Goal: Information Seeking & Learning: Check status

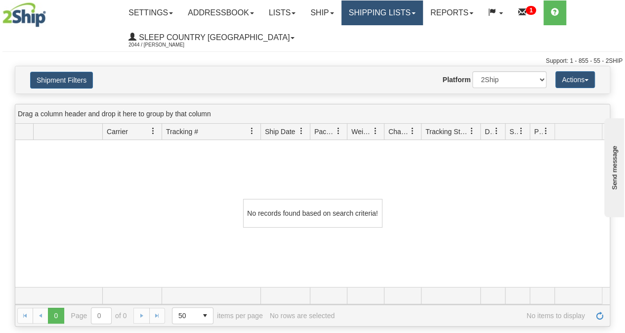
click at [413, 17] on link "Shipping lists" at bounding box center [382, 12] width 82 height 25
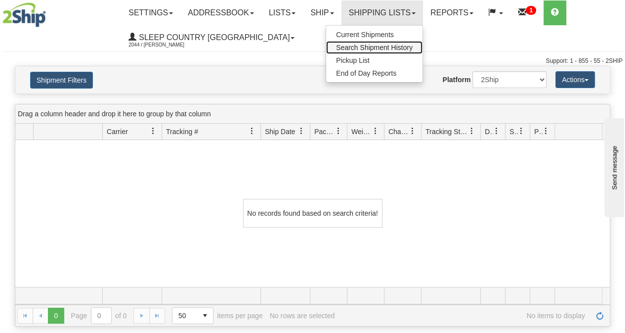
click at [388, 45] on span "Search Shipment History" at bounding box center [374, 47] width 77 height 8
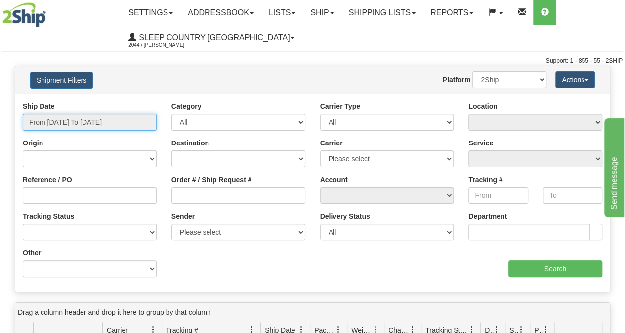
click at [117, 124] on input "From 09/13/2025 To 09/14/2025" at bounding box center [90, 122] width 134 height 17
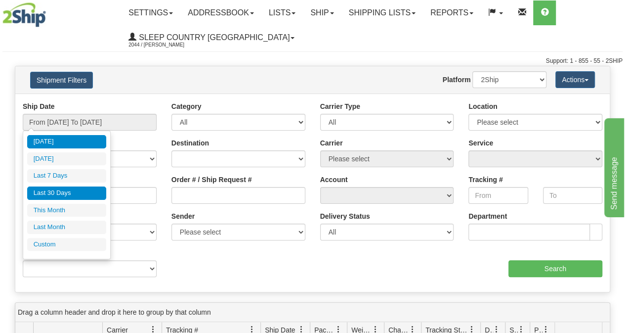
click at [59, 190] on li "Last 30 Days" at bounding box center [66, 192] width 79 height 13
type input "From 08/16/2025 To 09/14/2025"
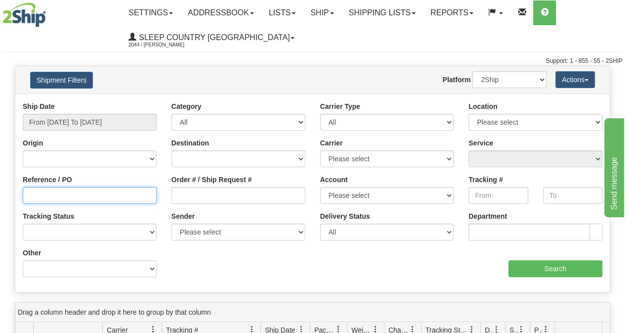
click at [47, 199] on input "Reference / PO" at bounding box center [90, 195] width 134 height 17
paste input "9000H986196"
type input "9000H986196"
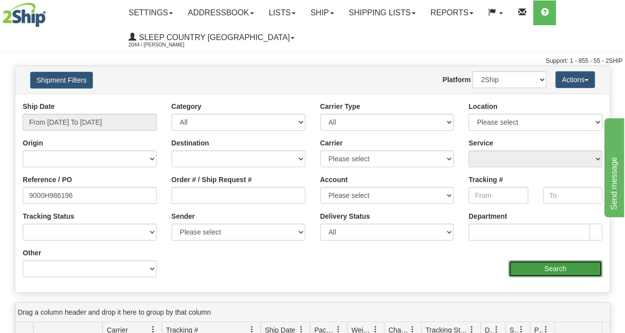
click at [545, 269] on input "Search" at bounding box center [555, 268] width 94 height 17
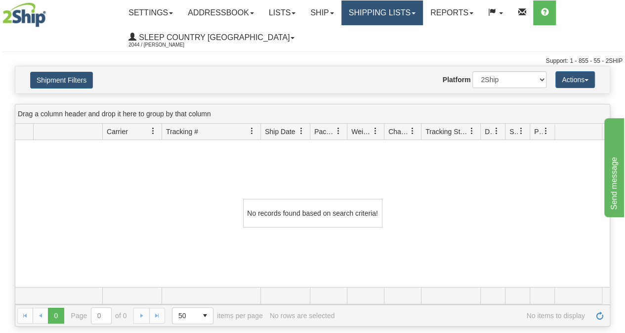
click at [382, 18] on link "Shipping lists" at bounding box center [382, 12] width 82 height 25
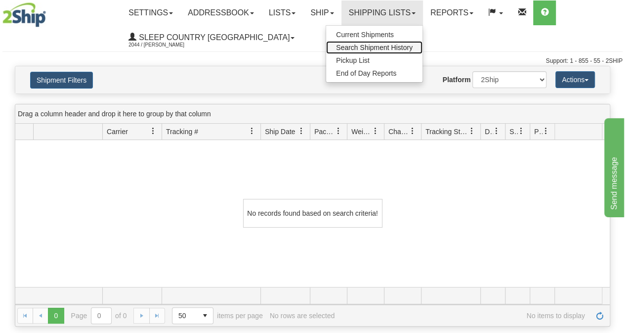
click at [375, 45] on span "Search Shipment History" at bounding box center [374, 47] width 77 height 8
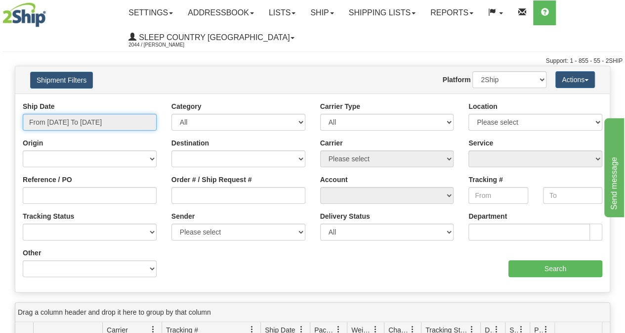
click at [84, 124] on input "From [DATE] To [DATE]" at bounding box center [90, 122] width 134 height 17
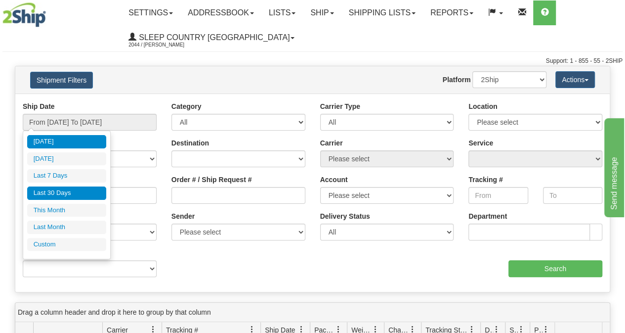
click at [62, 196] on li "Last 30 Days" at bounding box center [66, 192] width 79 height 13
type input "From 08/16/2025 To 09/14/2025"
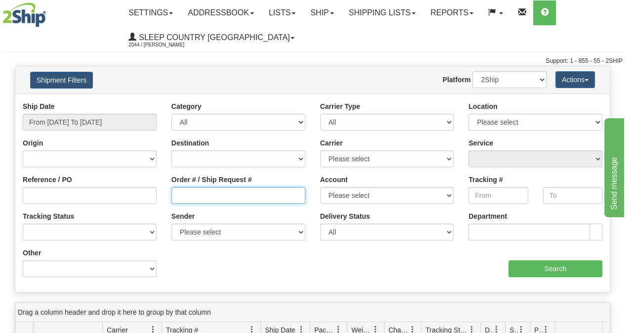
click at [191, 196] on input "Order # / Ship Request #" at bounding box center [238, 195] width 134 height 17
paste input "9000H986196"
type input "9000H986196"
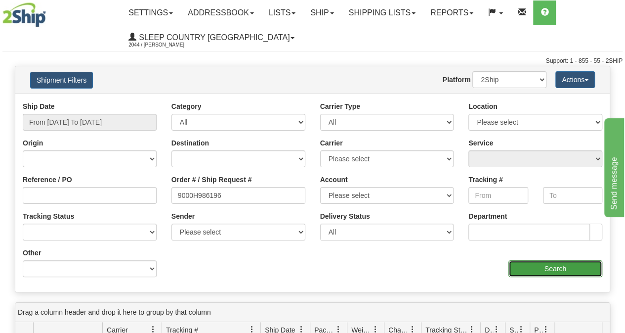
click at [554, 269] on input "Search" at bounding box center [555, 268] width 94 height 17
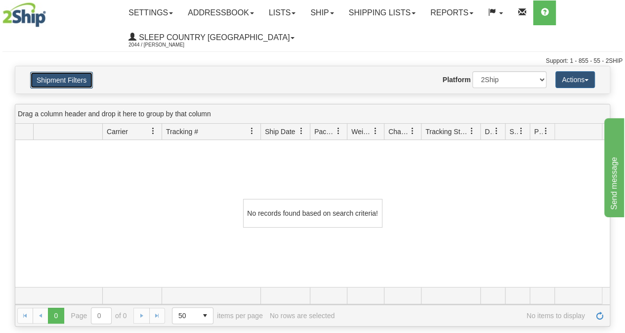
click at [72, 83] on button "Shipment Filters" at bounding box center [61, 80] width 63 height 17
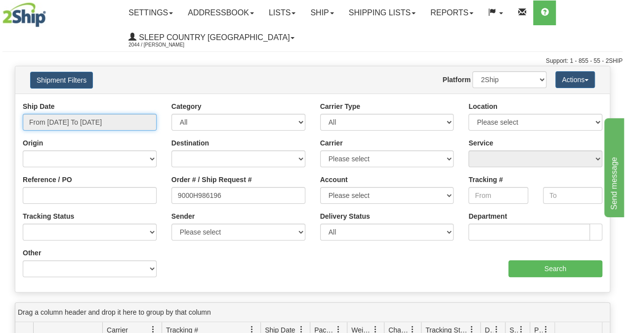
click at [72, 121] on input "From 08/16/2025 To 09/14/2025" at bounding box center [90, 122] width 134 height 17
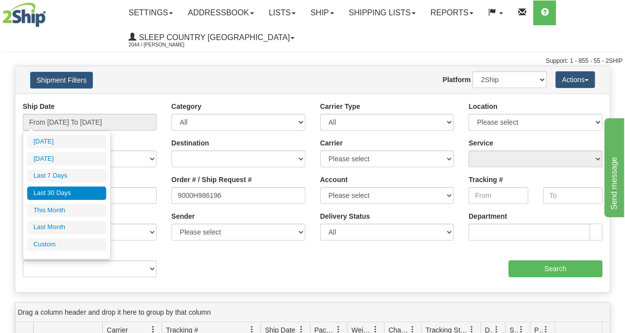
click at [62, 195] on li "Last 30 Days" at bounding box center [66, 192] width 79 height 13
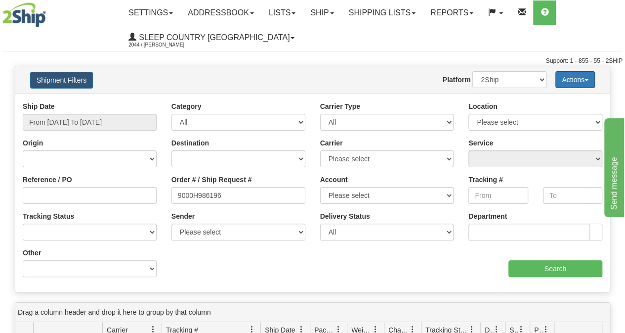
click at [558, 82] on button "Actions" at bounding box center [575, 79] width 40 height 17
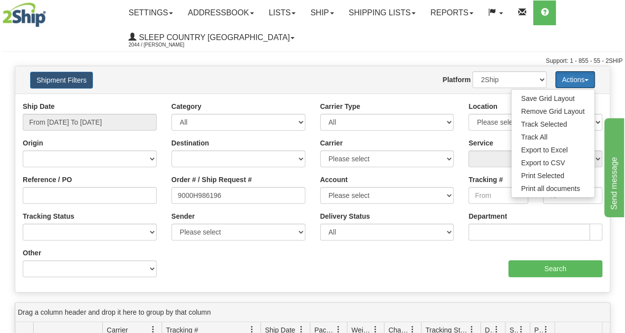
click at [558, 82] on button "Actions" at bounding box center [575, 79] width 40 height 17
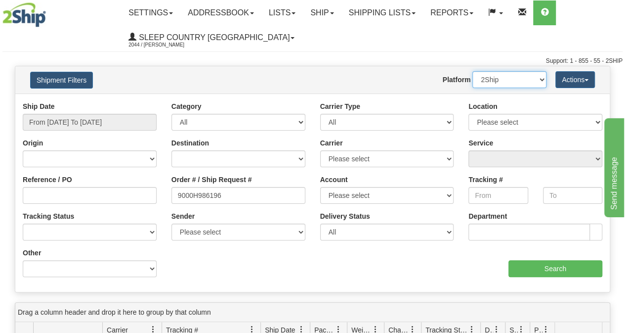
click at [527, 82] on select "2Ship Imported" at bounding box center [509, 79] width 74 height 17
select select "1"
click at [472, 71] on select "2Ship Imported" at bounding box center [509, 79] width 74 height 17
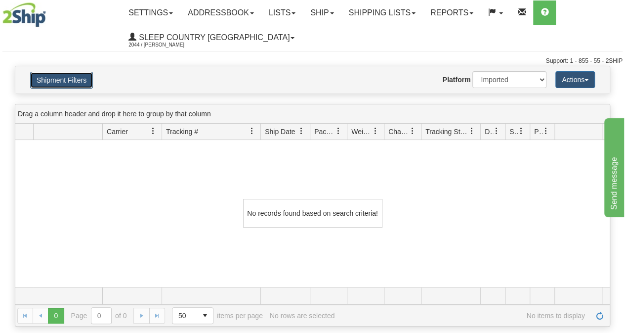
click at [72, 78] on button "Shipment Filters" at bounding box center [61, 80] width 63 height 17
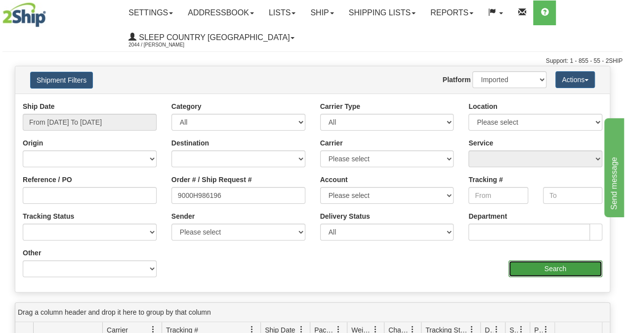
click at [530, 270] on input "Search" at bounding box center [555, 268] width 94 height 17
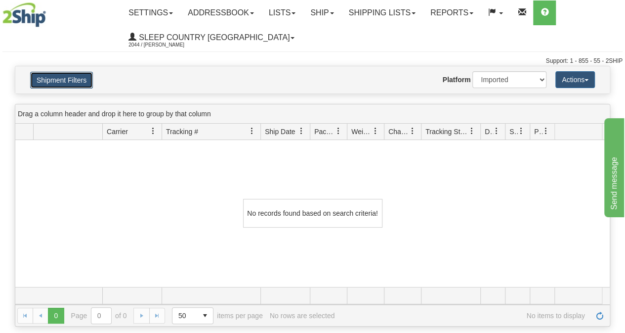
click at [69, 80] on button "Shipment Filters" at bounding box center [61, 80] width 63 height 17
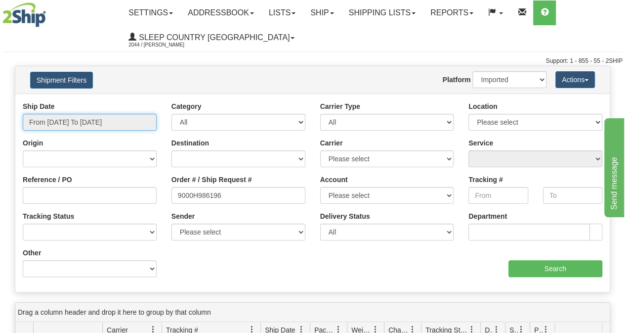
click at [65, 122] on input "From 08/16/2025 To 09/14/2025" at bounding box center [90, 122] width 134 height 17
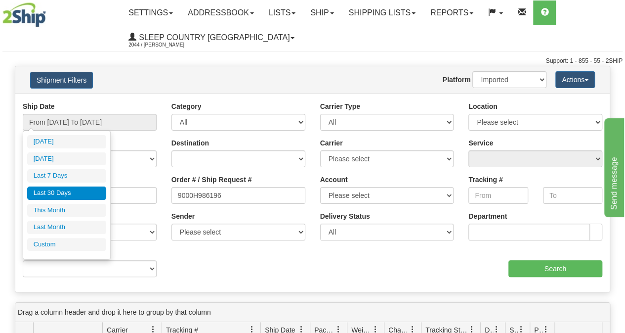
click at [60, 190] on li "Last 30 Days" at bounding box center [66, 192] width 79 height 13
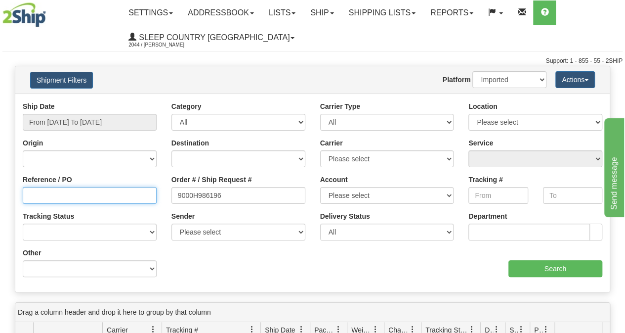
click at [55, 193] on input "Reference / PO" at bounding box center [90, 195] width 134 height 17
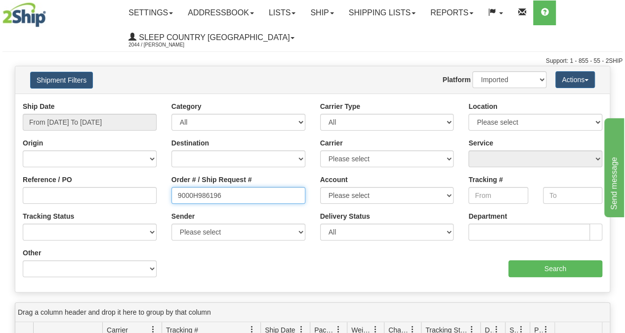
click at [253, 194] on input "9000H986196" at bounding box center [238, 195] width 134 height 17
type input "9"
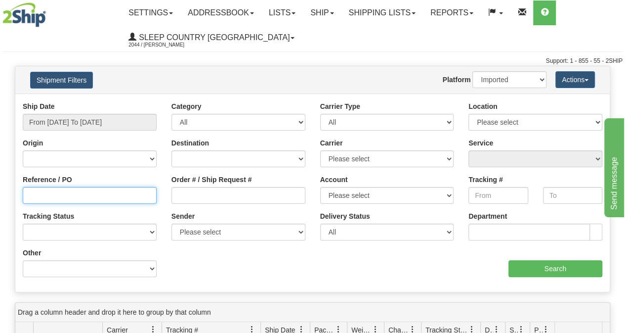
click at [71, 196] on input "Reference / PO" at bounding box center [90, 195] width 134 height 17
paste input "9000H986196"
type input "9000H986196"
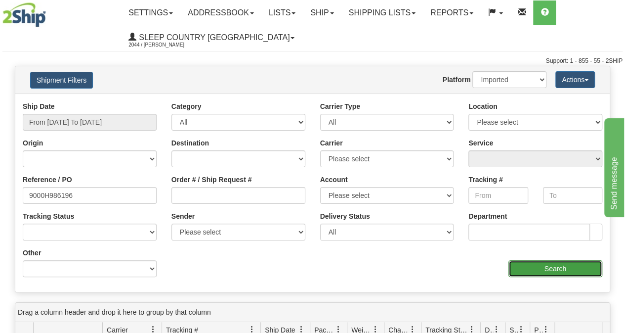
click at [534, 272] on input "Search" at bounding box center [555, 268] width 94 height 17
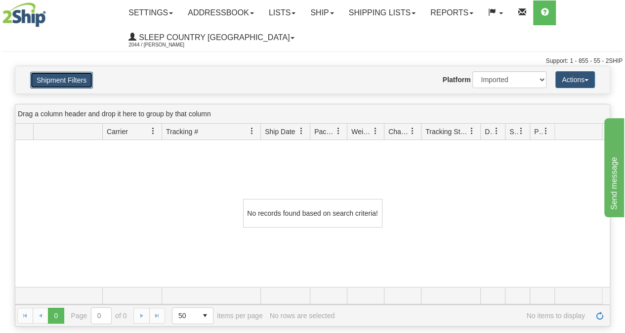
click at [64, 83] on button "Shipment Filters" at bounding box center [61, 80] width 63 height 17
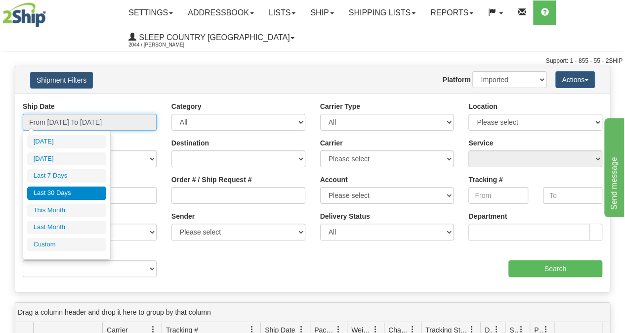
click at [76, 121] on input "From 08/16/2025 To 09/14/2025" at bounding box center [90, 122] width 134 height 17
click at [64, 120] on input "From 08/16/2025 To 09/14/2025" at bounding box center [90, 122] width 134 height 17
click at [105, 120] on input "From 08/16/2025 To 09/14/2025" at bounding box center [90, 122] width 134 height 17
type input "08/01/2025"
type input "08/31/2025"
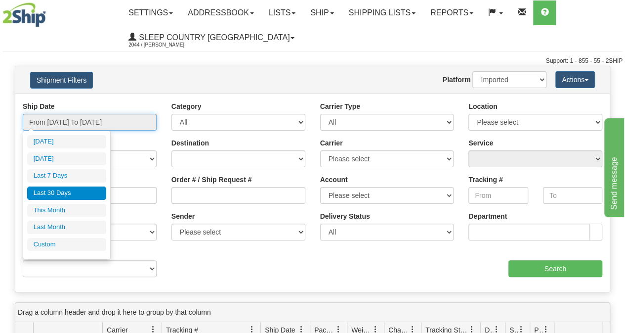
type input "08/16/2025"
type input "09/14/2025"
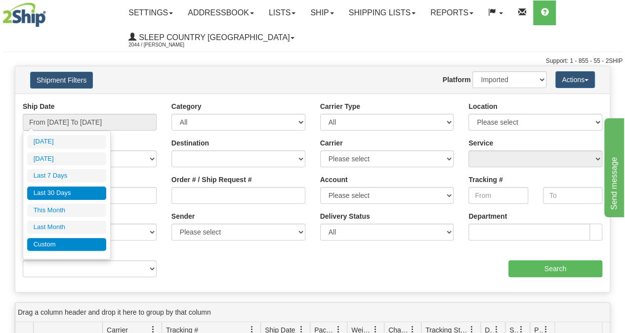
click at [46, 242] on li "Custom" at bounding box center [66, 244] width 79 height 13
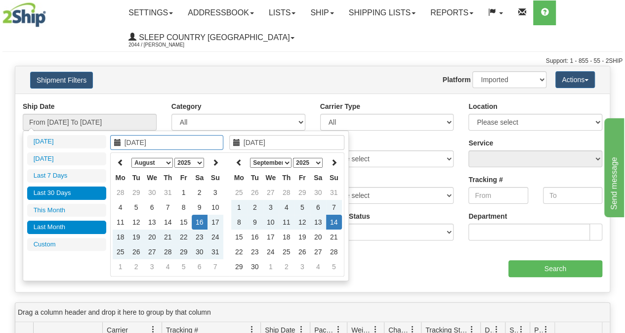
type input "08/01/2025"
type input "08/31/2025"
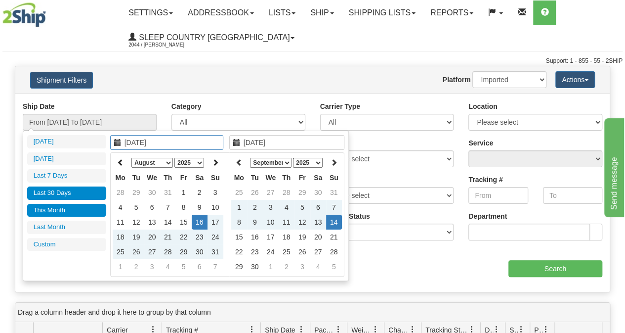
type input "08/16/2025"
type input "09/14/2025"
type input "09/01/2025"
type input "09/30/2025"
type input "08/16/2025"
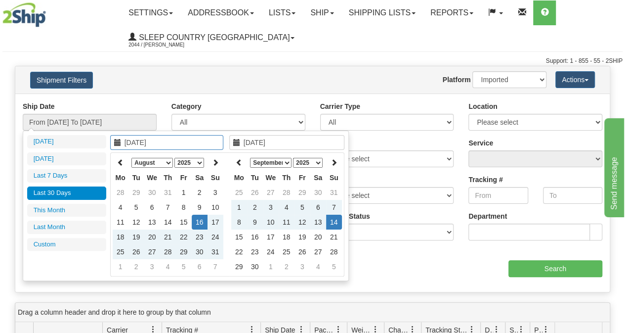
type input "09/14/2025"
type input "08/19/2025"
click at [138, 236] on td "19" at bounding box center [136, 236] width 16 height 15
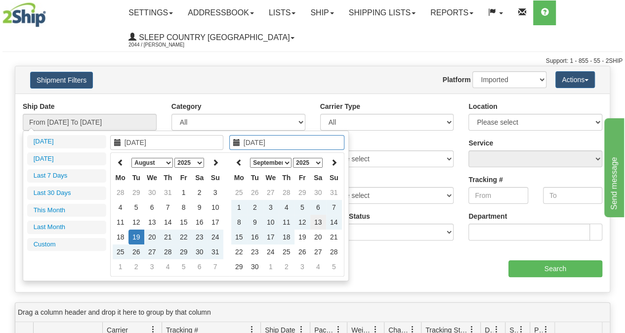
type input "09/13/2025"
click at [314, 221] on td "13" at bounding box center [318, 221] width 16 height 15
type input "From 08/19/2025 To 09/13/2025"
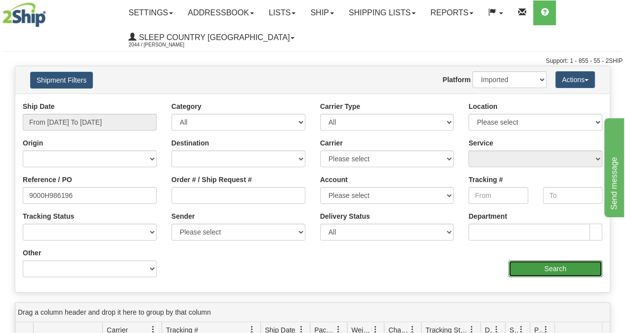
click at [556, 265] on input "Search" at bounding box center [555, 268] width 94 height 17
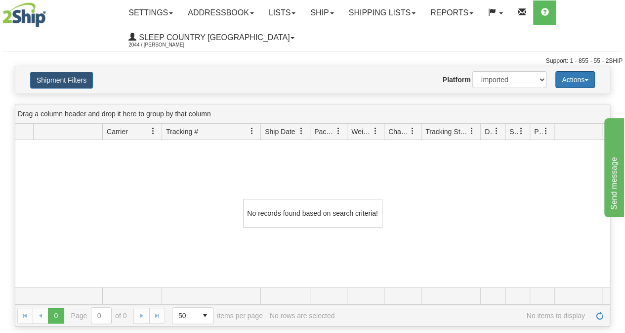
click at [564, 80] on button "Actions" at bounding box center [575, 79] width 40 height 17
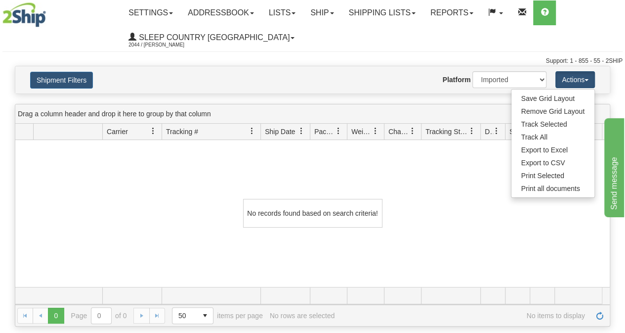
click at [453, 43] on ul "Settings Shipping Preferences Fields Preferences New Addressbook Recipients Sen…" at bounding box center [371, 24] width 501 height 49
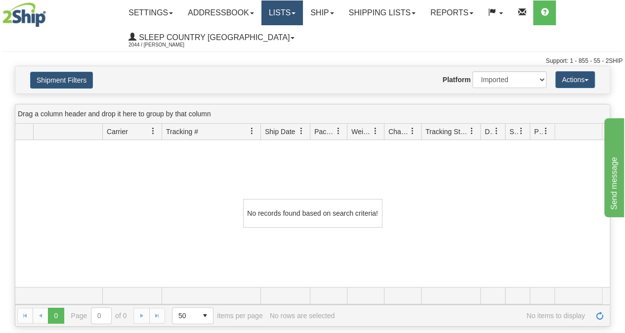
click at [296, 13] on span at bounding box center [294, 13] width 4 height 2
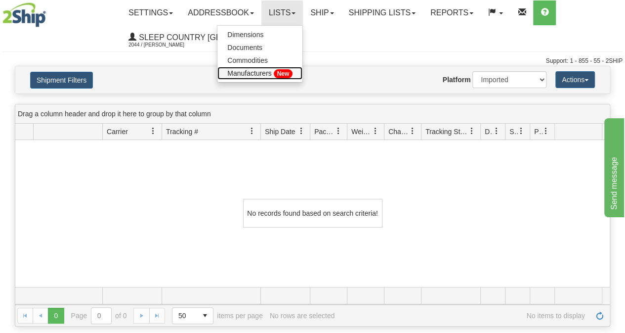
click at [262, 75] on span "Manufacturers" at bounding box center [249, 73] width 44 height 8
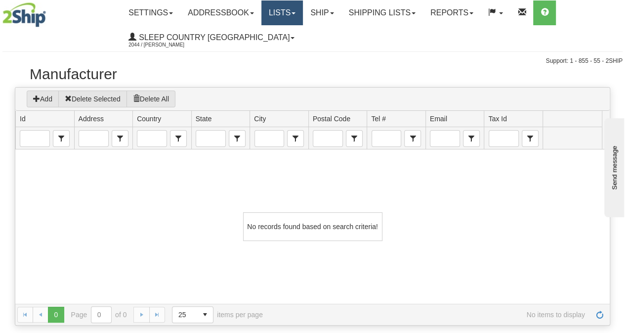
click at [273, 14] on link "Lists" at bounding box center [282, 12] width 42 height 25
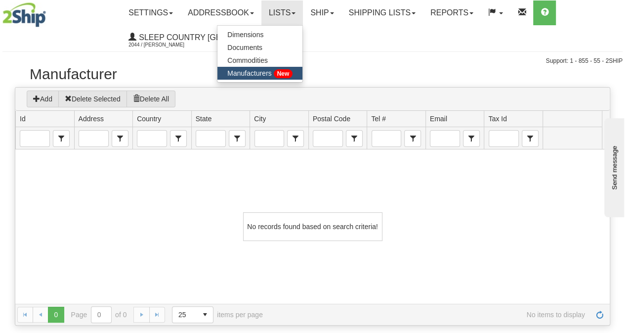
click at [371, 58] on div "Support: 1 - 855 - 55 - 2SHIP" at bounding box center [312, 61] width 620 height 8
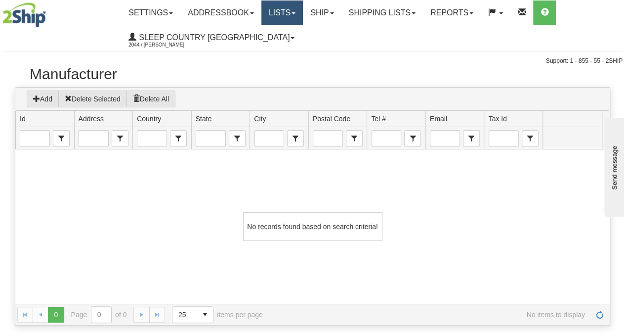
click at [294, 16] on link "Lists" at bounding box center [282, 12] width 42 height 25
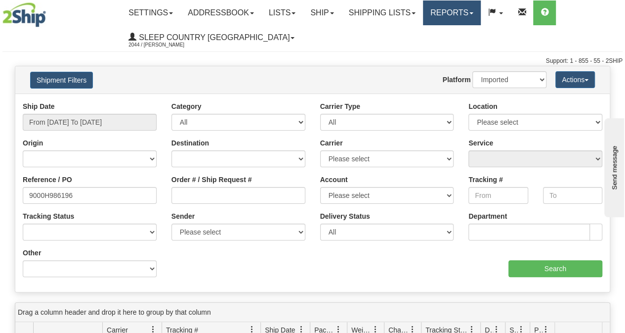
click at [447, 24] on link "Reports" at bounding box center [452, 12] width 58 height 25
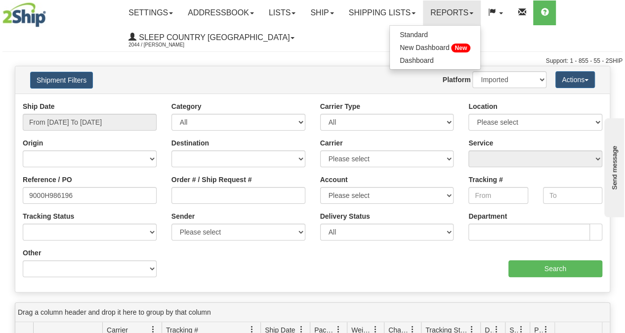
click at [361, 36] on ul "Settings Shipping Preferences Fields Preferences New Addressbook Recipients Sen…" at bounding box center [371, 24] width 501 height 49
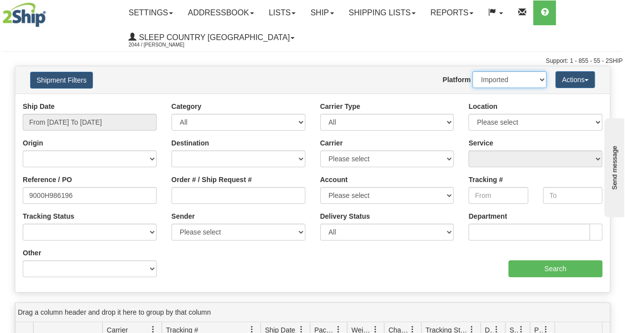
click at [487, 80] on select "2Ship Imported" at bounding box center [509, 79] width 74 height 17
select select "0"
click at [472, 71] on select "2Ship Imported" at bounding box center [509, 79] width 74 height 17
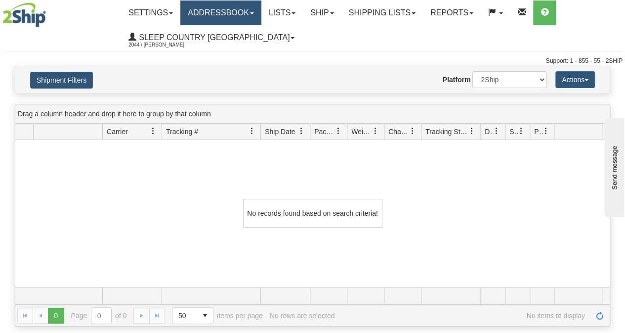
click at [234, 8] on link "Addressbook" at bounding box center [220, 12] width 81 height 25
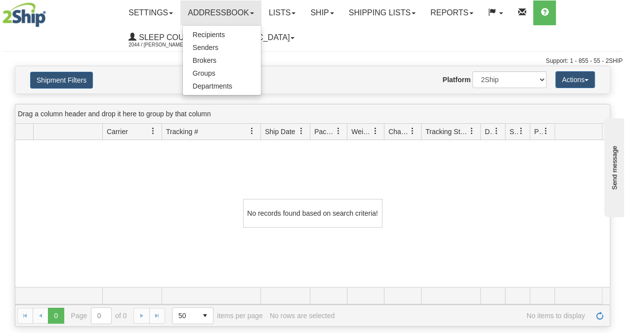
click at [326, 48] on ul "Settings Shipping Preferences Fields Preferences New Addressbook Recipients Sen…" at bounding box center [371, 24] width 501 height 49
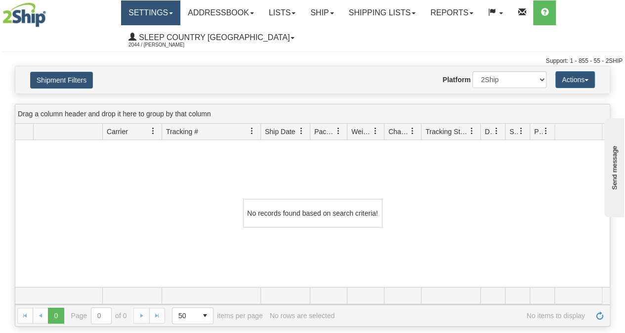
click at [167, 10] on link "Settings" at bounding box center [150, 12] width 59 height 25
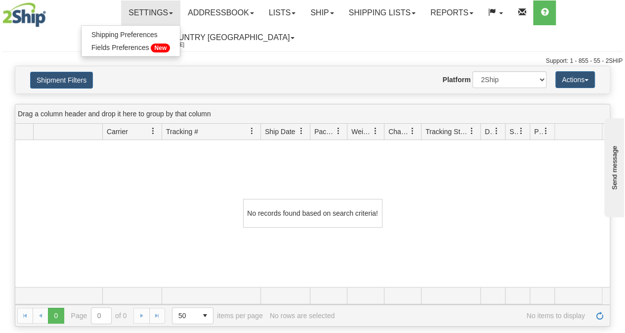
click at [349, 51] on div at bounding box center [312, 50] width 620 height 0
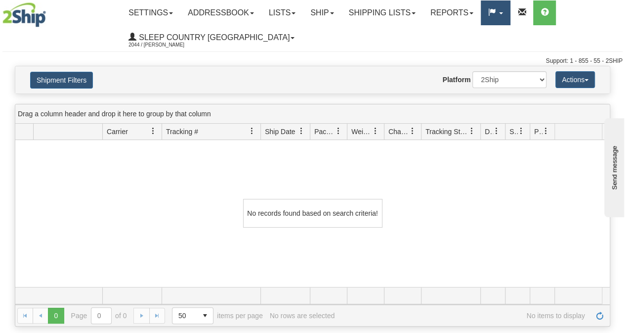
click at [510, 15] on link at bounding box center [496, 12] width 30 height 25
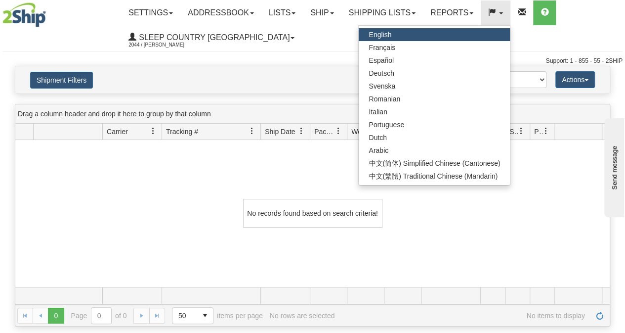
click at [324, 40] on ul "Settings Shipping Preferences Fields Preferences New Addressbook Recipients Sen…" at bounding box center [371, 24] width 501 height 49
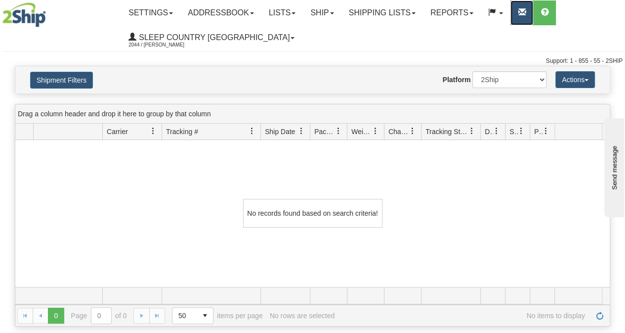
click at [530, 14] on link at bounding box center [521, 12] width 23 height 25
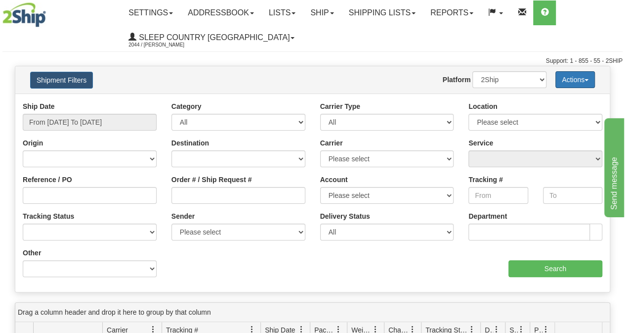
click at [574, 77] on button "Actions" at bounding box center [575, 79] width 40 height 17
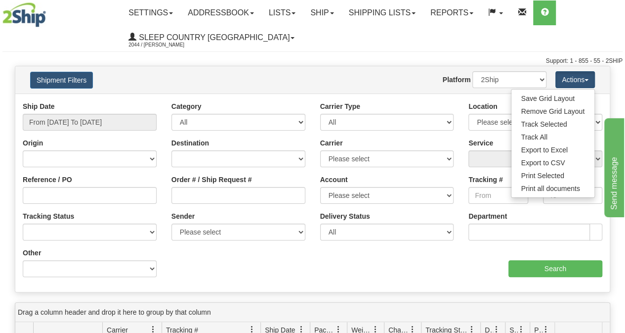
click at [519, 38] on ul "Settings Shipping Preferences Fields Preferences New Addressbook Recipients Sen…" at bounding box center [371, 24] width 501 height 49
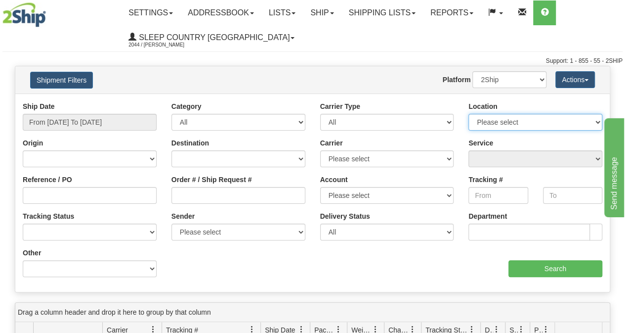
click at [499, 126] on select "Please select Old Toronto DC 921 922 93 94 97 390 915 916 98 902 95 96 90 91 92…" at bounding box center [535, 122] width 134 height 17
click at [314, 27] on ul "Settings Shipping Preferences Fields Preferences New Addressbook Recipients Sen…" at bounding box center [371, 24] width 501 height 49
